Goal: Task Accomplishment & Management: Manage account settings

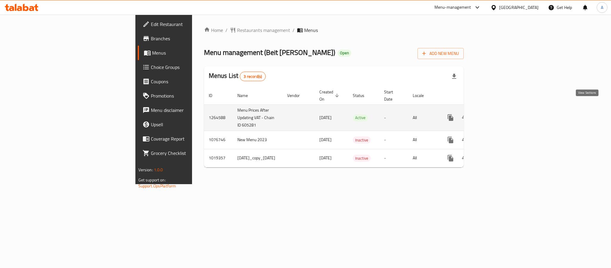
click at [497, 114] on icon "enhanced table" at bounding box center [493, 117] width 7 height 7
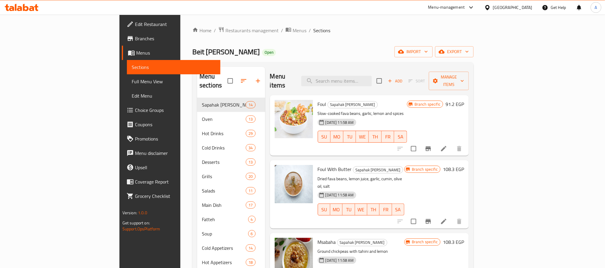
click at [374, 98] on div "Foul Sapahak [PERSON_NAME] Slow-cooked fava beans, garlic, lemon and spices [DA…" at bounding box center [362, 126] width 94 height 56
click at [371, 79] on input "search" at bounding box center [336, 81] width 70 height 10
type input "s"
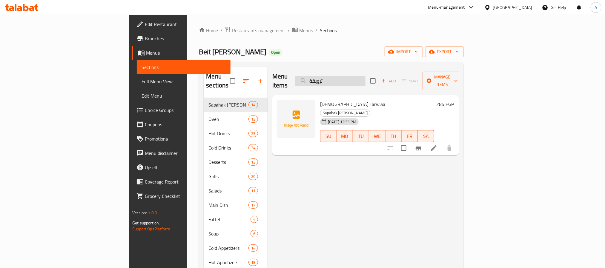
click at [364, 76] on input "ترويقة" at bounding box center [330, 81] width 70 height 10
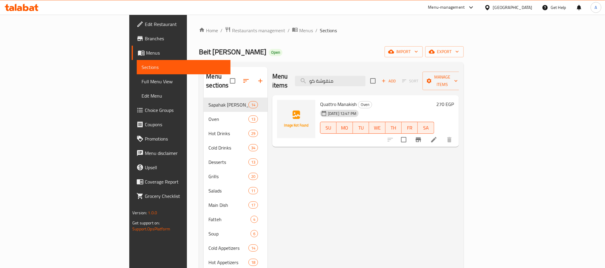
type input "منقوشة كو"
click at [425, 135] on button "Branch-specific-item" at bounding box center [418, 139] width 14 height 14
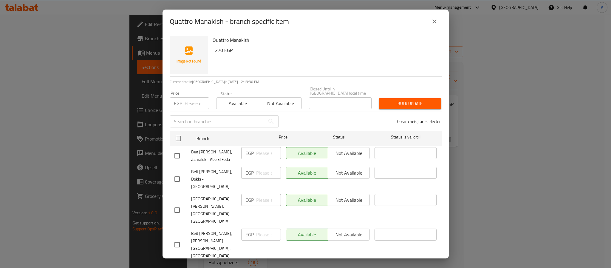
click at [433, 21] on icon "close" at bounding box center [434, 21] width 7 height 7
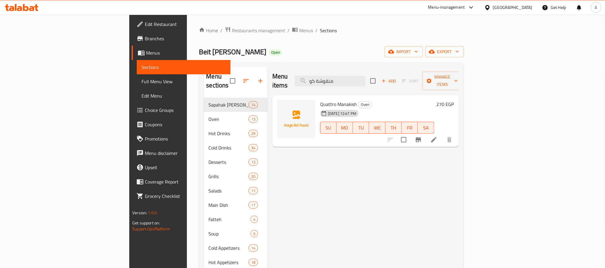
click at [436, 137] on icon at bounding box center [433, 139] width 5 height 5
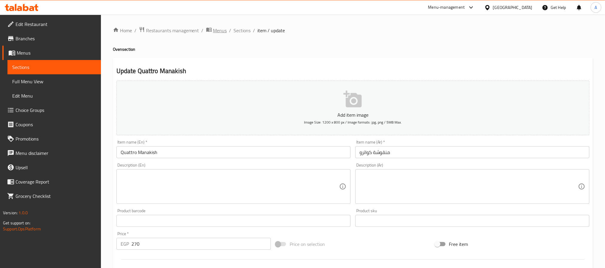
click at [223, 31] on span "Menus" at bounding box center [220, 30] width 14 height 7
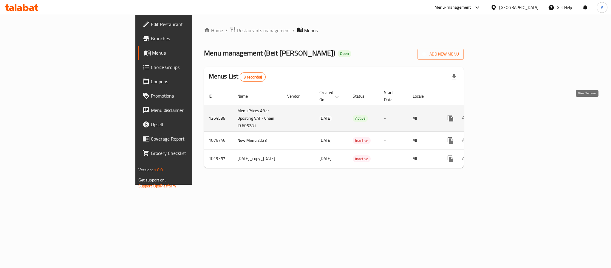
click at [497, 115] on icon "enhanced table" at bounding box center [493, 117] width 5 height 5
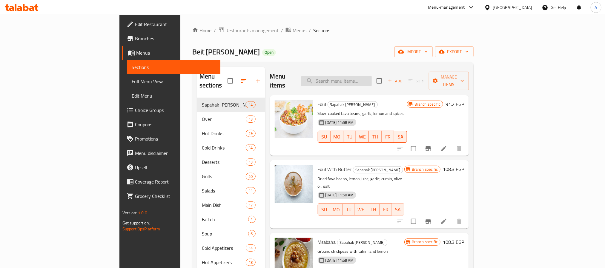
click at [365, 76] on input "search" at bounding box center [336, 81] width 70 height 10
paste input "لبن"
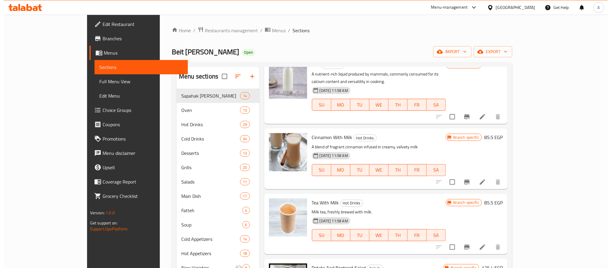
scroll to position [224, 0]
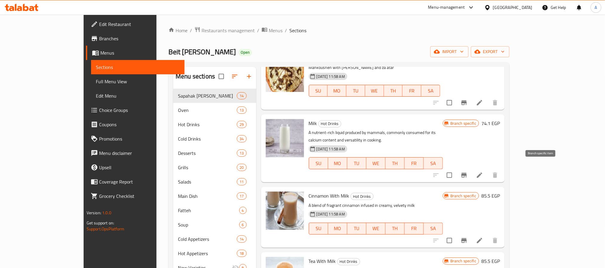
type input "لبن"
click at [483, 172] on icon at bounding box center [479, 175] width 7 height 7
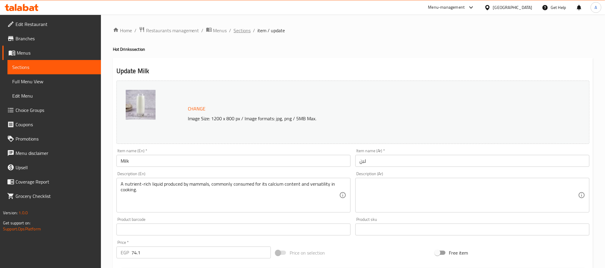
click at [238, 29] on span "Sections" at bounding box center [242, 30] width 17 height 7
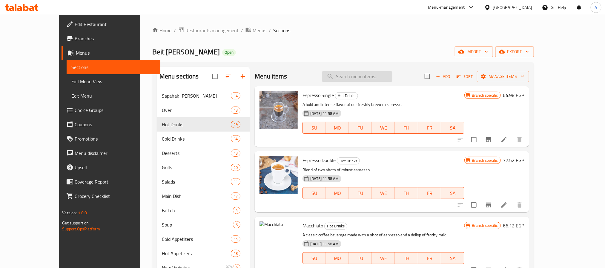
click at [359, 73] on input "search" at bounding box center [357, 76] width 70 height 10
paste input "مياة فوارة"
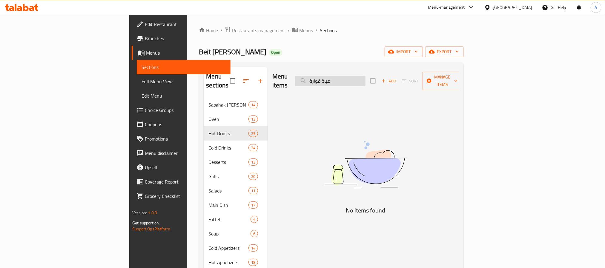
click at [360, 76] on input "مياة فوارة" at bounding box center [330, 81] width 70 height 10
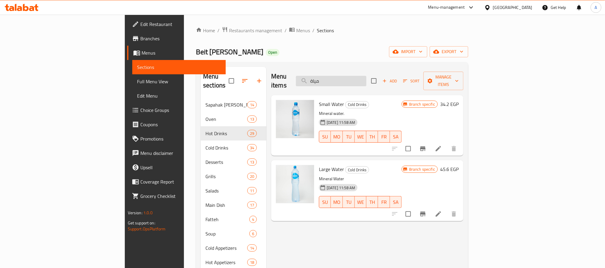
click at [366, 76] on input "مياة" at bounding box center [331, 81] width 70 height 10
type input "t"
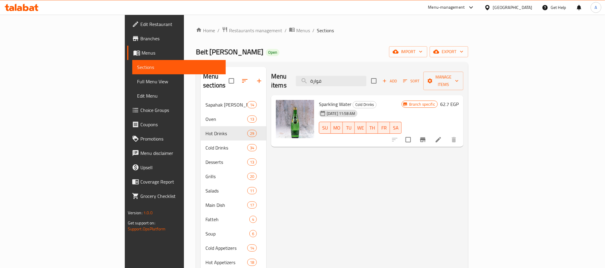
type input "فوارة"
click at [425, 137] on icon "Branch-specific-item" at bounding box center [422, 139] width 5 height 5
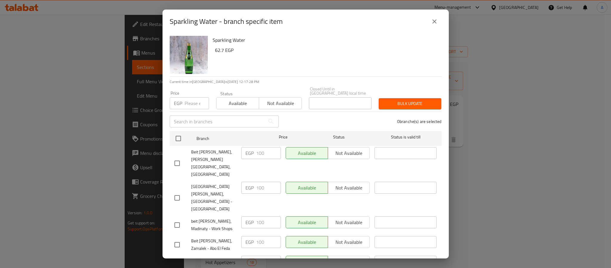
click at [432, 23] on icon "close" at bounding box center [434, 21] width 7 height 7
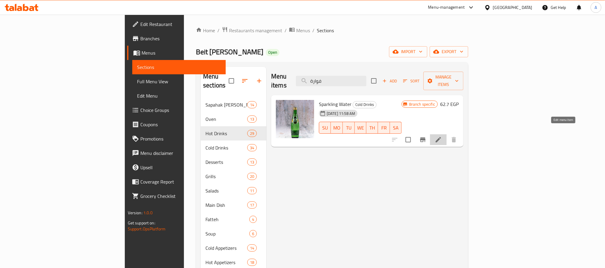
click at [442, 136] on icon at bounding box center [437, 139] width 7 height 7
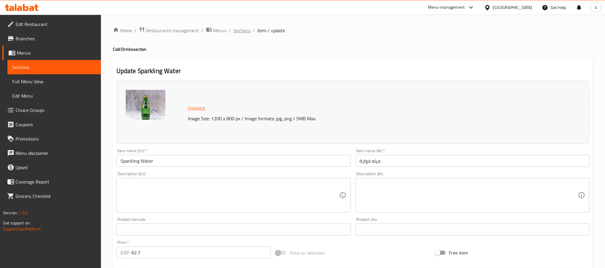
click at [243, 33] on span "Sections" at bounding box center [242, 30] width 17 height 7
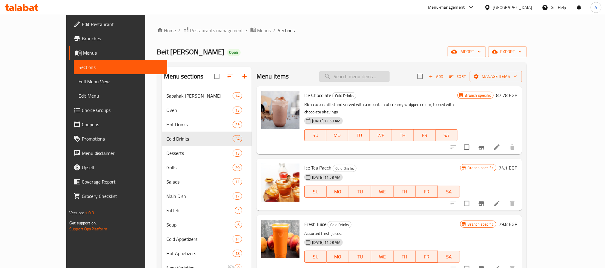
click at [373, 77] on input "search" at bounding box center [354, 76] width 70 height 10
paste input "نصف فروج مشوى"
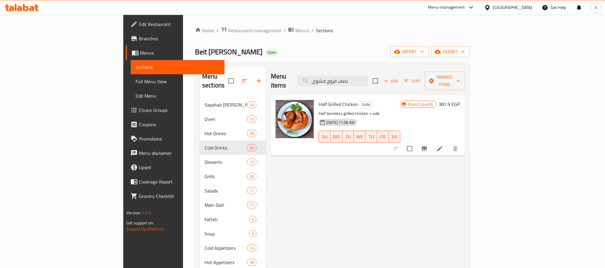
type input "نصف فروج مشوى"
click at [442, 146] on icon at bounding box center [439, 148] width 5 height 5
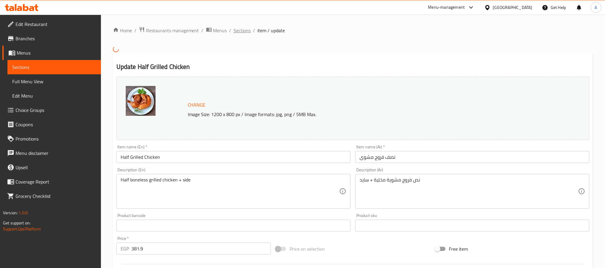
click at [240, 29] on span "Sections" at bounding box center [242, 30] width 17 height 7
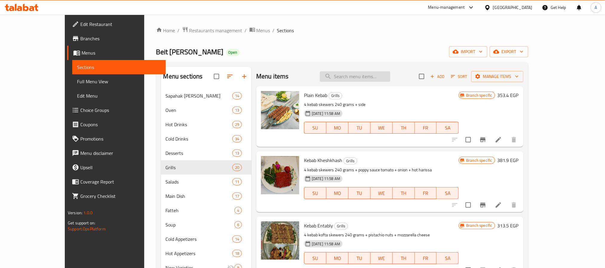
click at [383, 75] on input "search" at bounding box center [355, 76] width 70 height 10
paste input "نصف فروج مشوى"
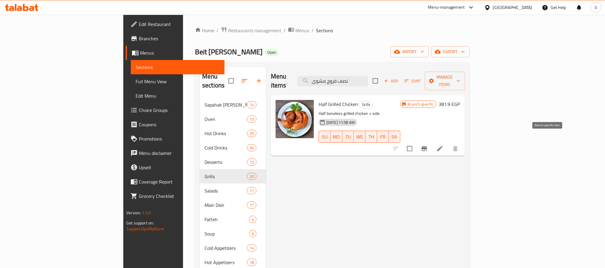
type input "نصف فروج مشوى"
click at [427, 146] on icon "Branch-specific-item" at bounding box center [423, 148] width 5 height 5
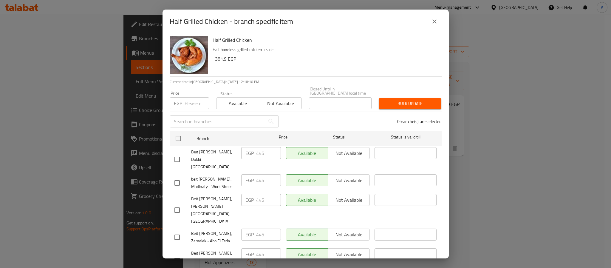
click at [430, 20] on button "close" at bounding box center [435, 21] width 14 height 14
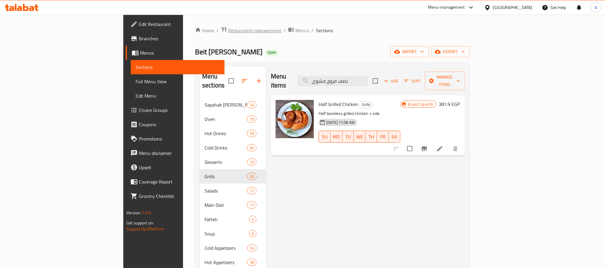
click at [228, 31] on span "Restaurants management" at bounding box center [254, 30] width 53 height 7
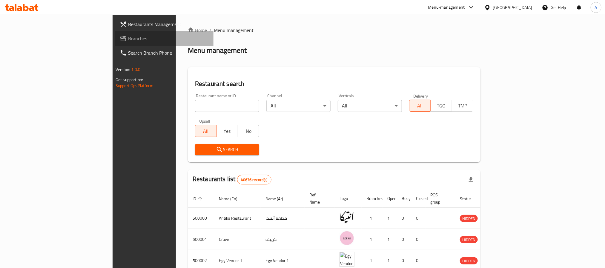
click at [128, 40] on span "Branches" at bounding box center [168, 38] width 81 height 7
